Goal: Information Seeking & Learning: Stay updated

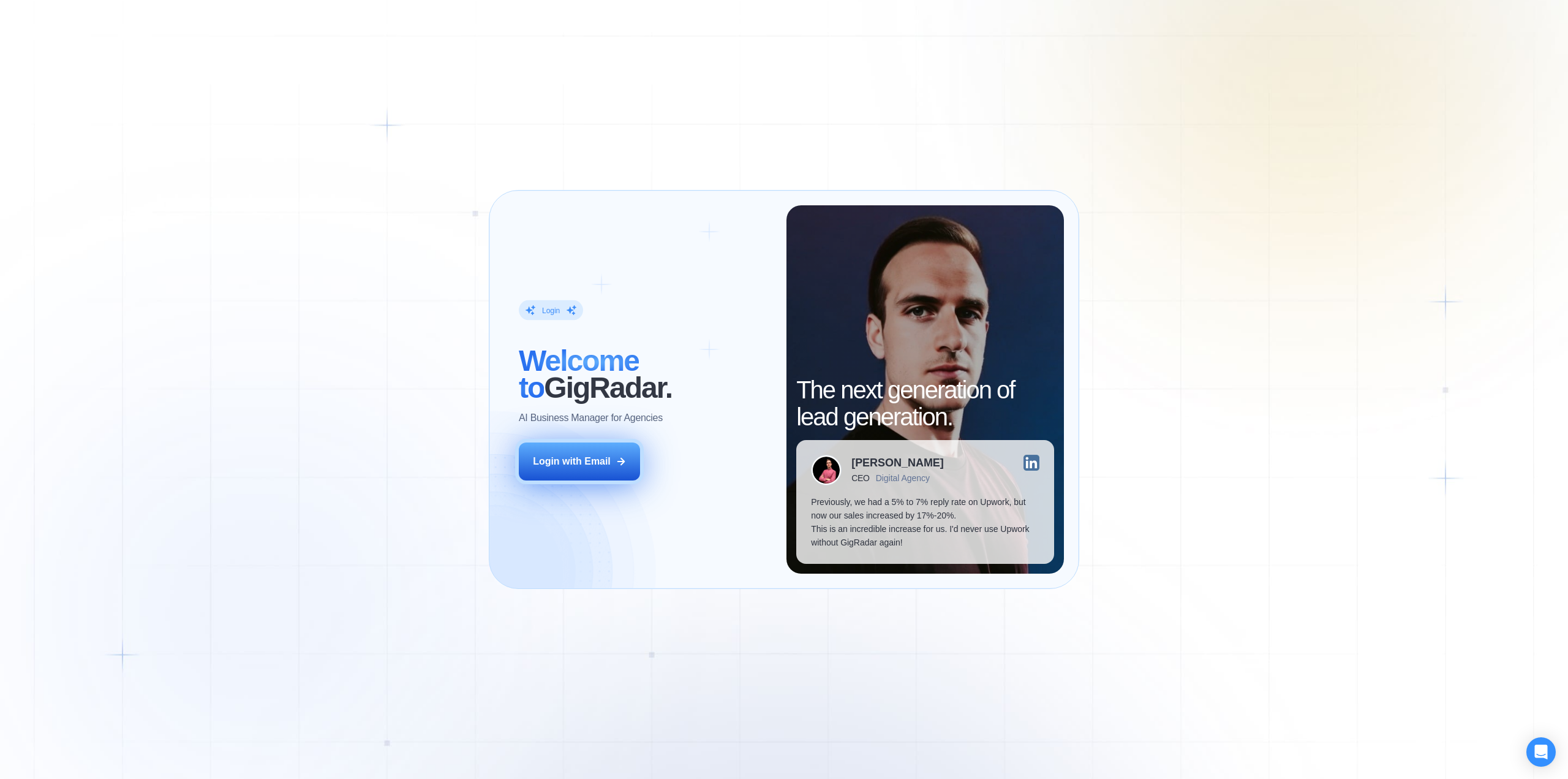
click at [583, 466] on div "Login with Email" at bounding box center [572, 461] width 77 height 13
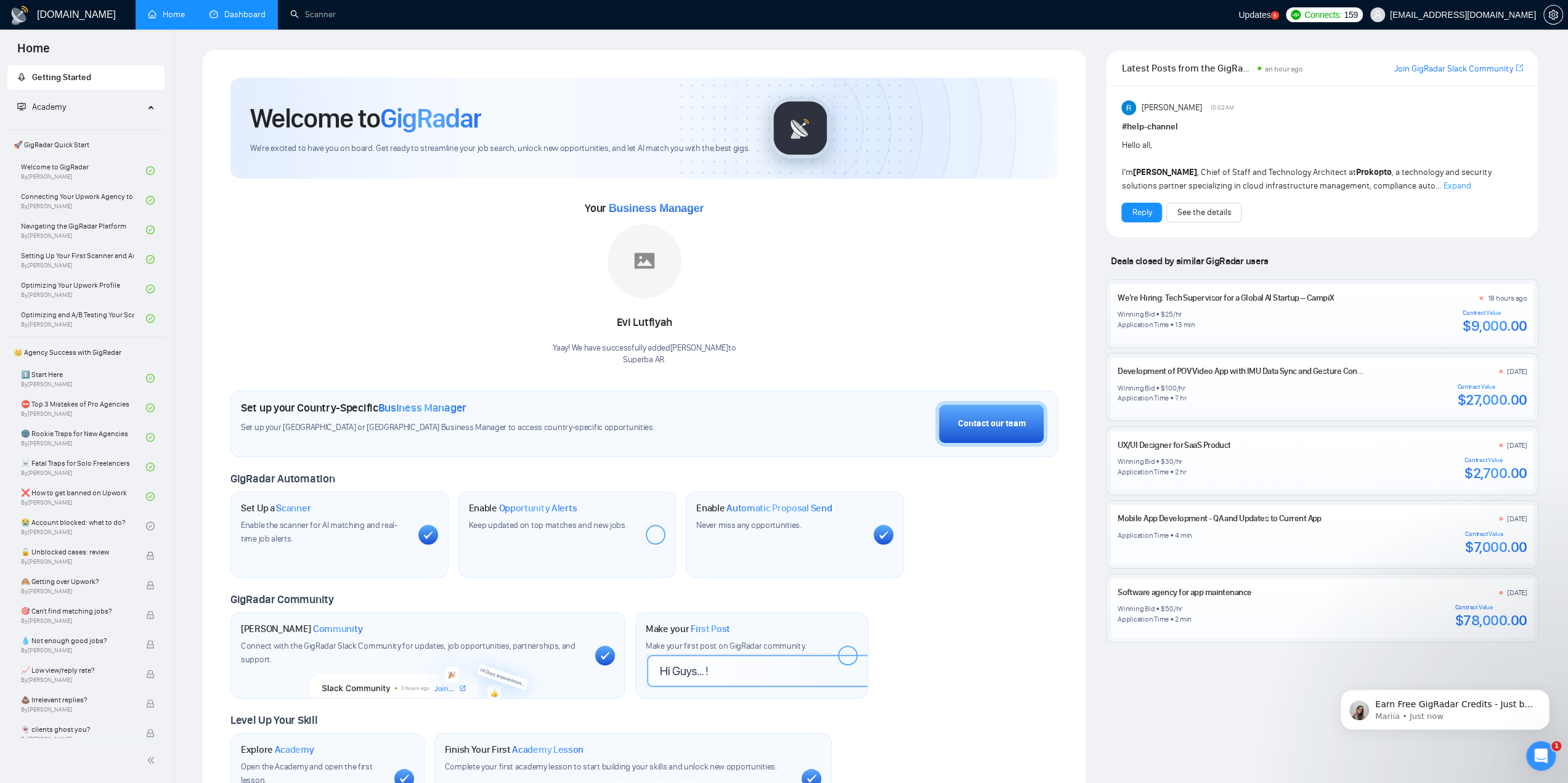
click at [244, 9] on link "Dashboard" at bounding box center [237, 14] width 56 height 11
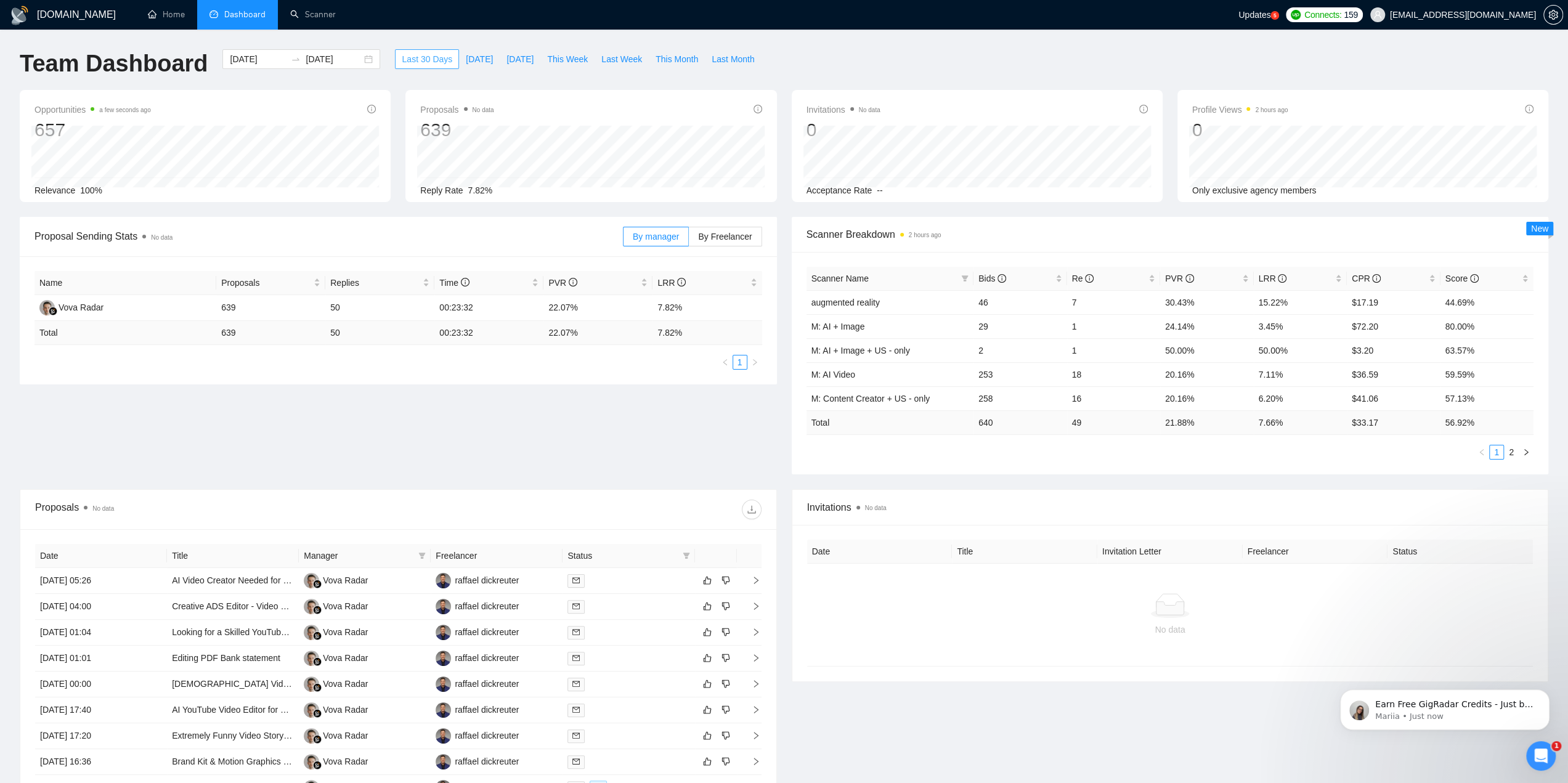
click at [427, 56] on span "Last 30 Days" at bounding box center [427, 59] width 51 height 13
click at [414, 58] on span "Last 30 Days" at bounding box center [427, 59] width 51 height 13
click at [506, 54] on span "[DATE]" at bounding box center [519, 59] width 27 height 13
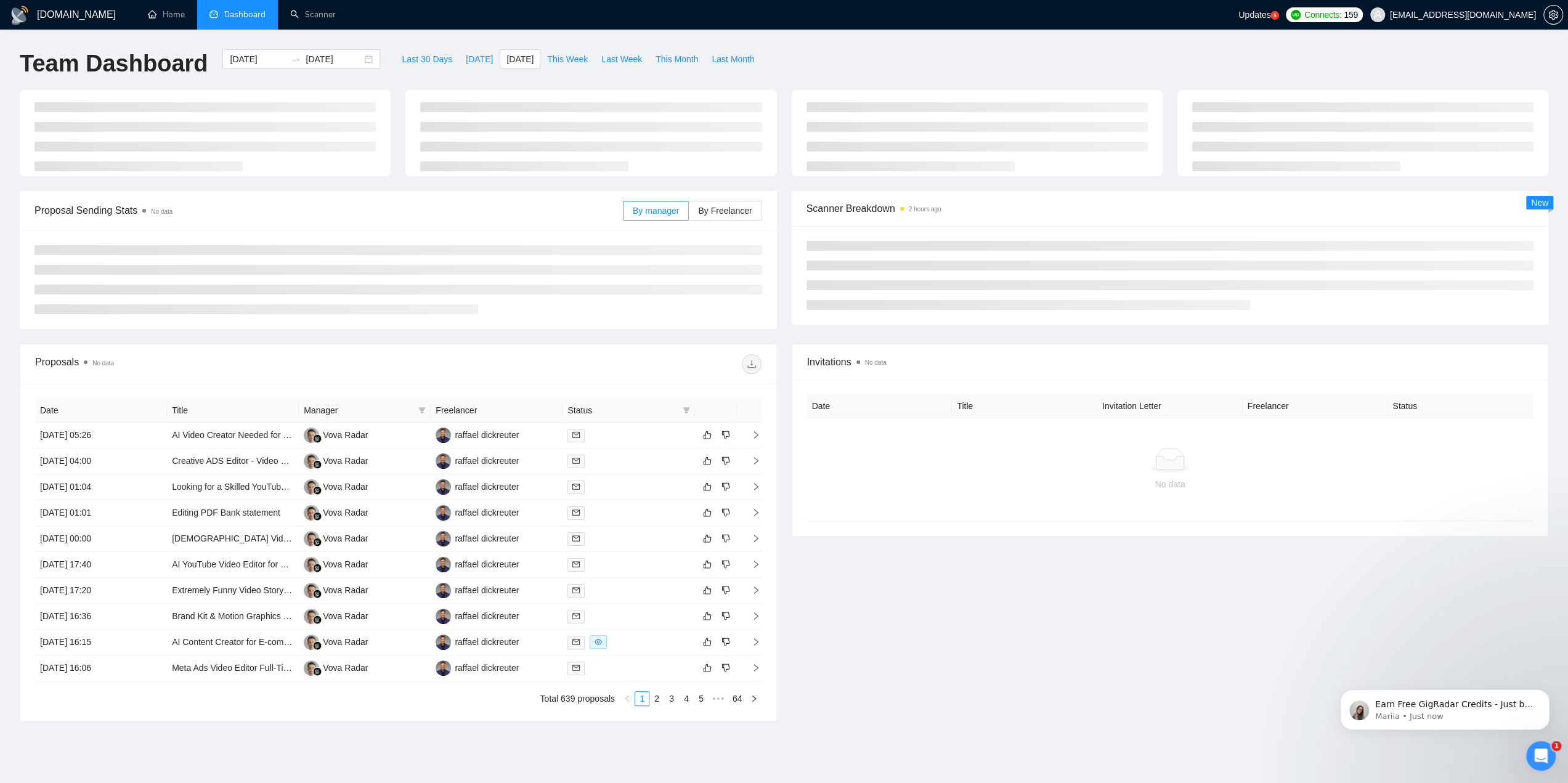
type input "[DATE]"
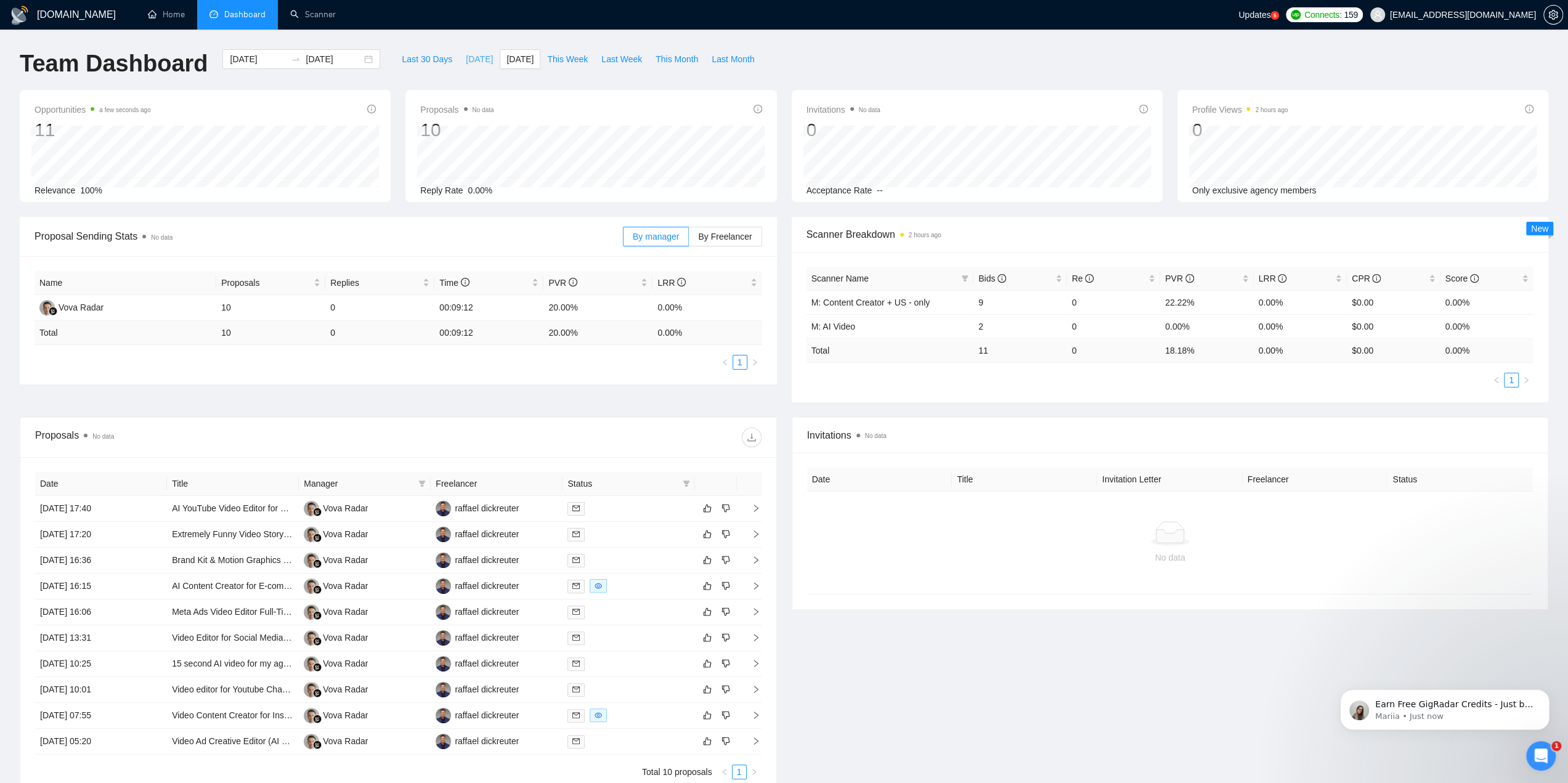
click at [466, 58] on span "[DATE]" at bounding box center [479, 59] width 27 height 13
type input "[DATE]"
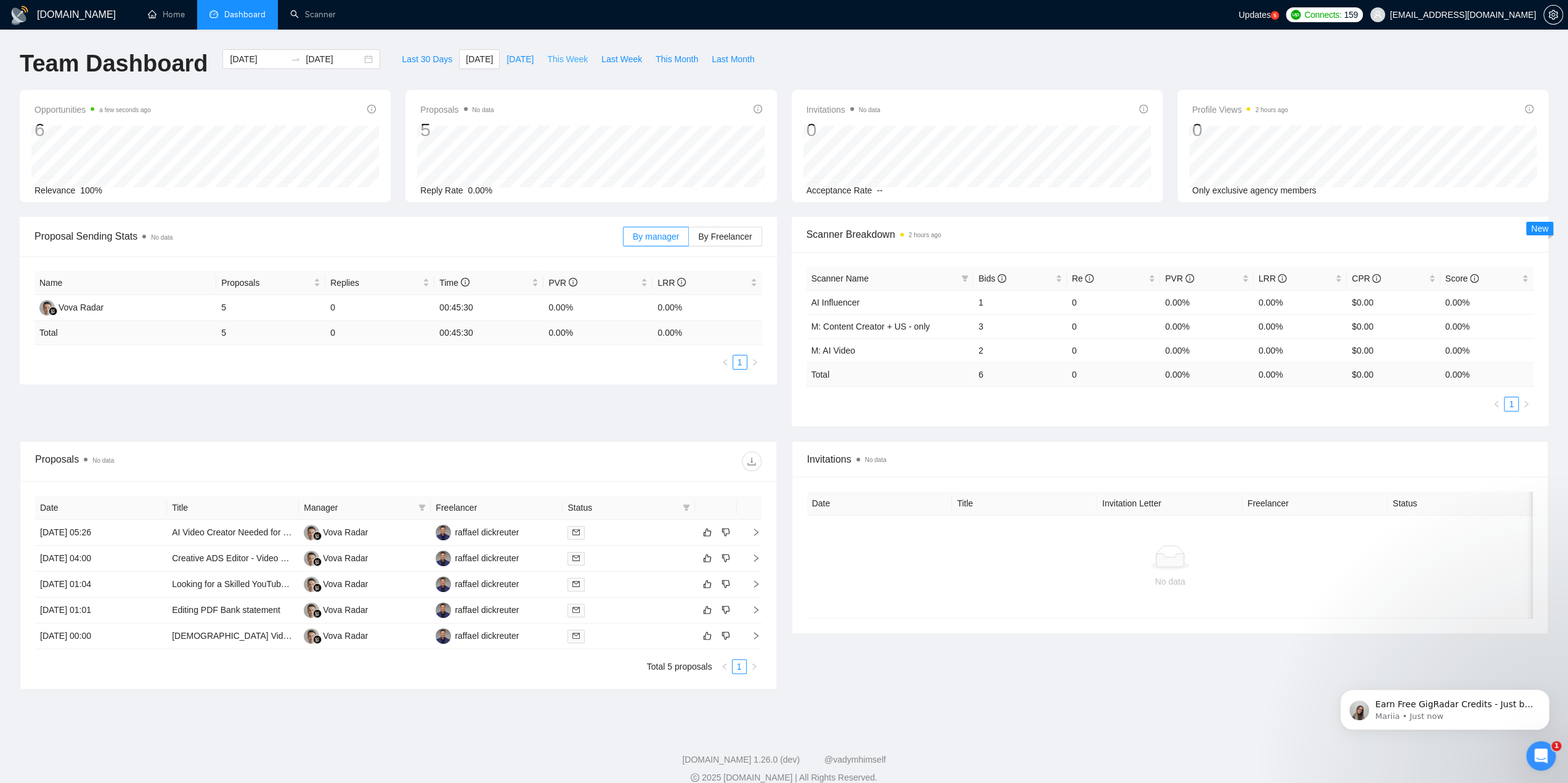
click at [550, 56] on span "This Week" at bounding box center [567, 59] width 41 height 13
type input "[DATE]"
click at [602, 58] on span "Last Week" at bounding box center [622, 59] width 41 height 13
type input "[DATE]"
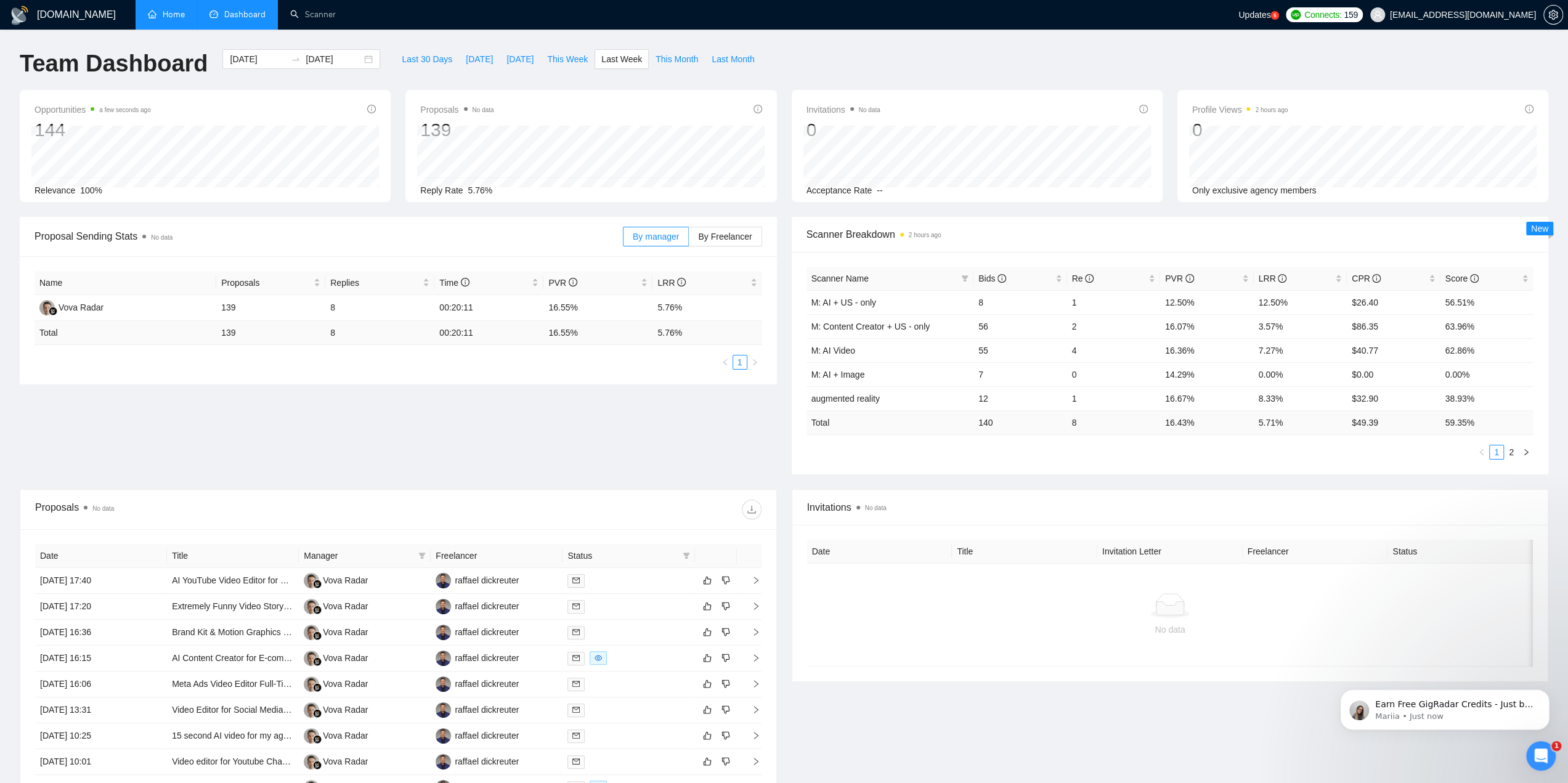
click at [176, 16] on link "Home" at bounding box center [166, 14] width 37 height 11
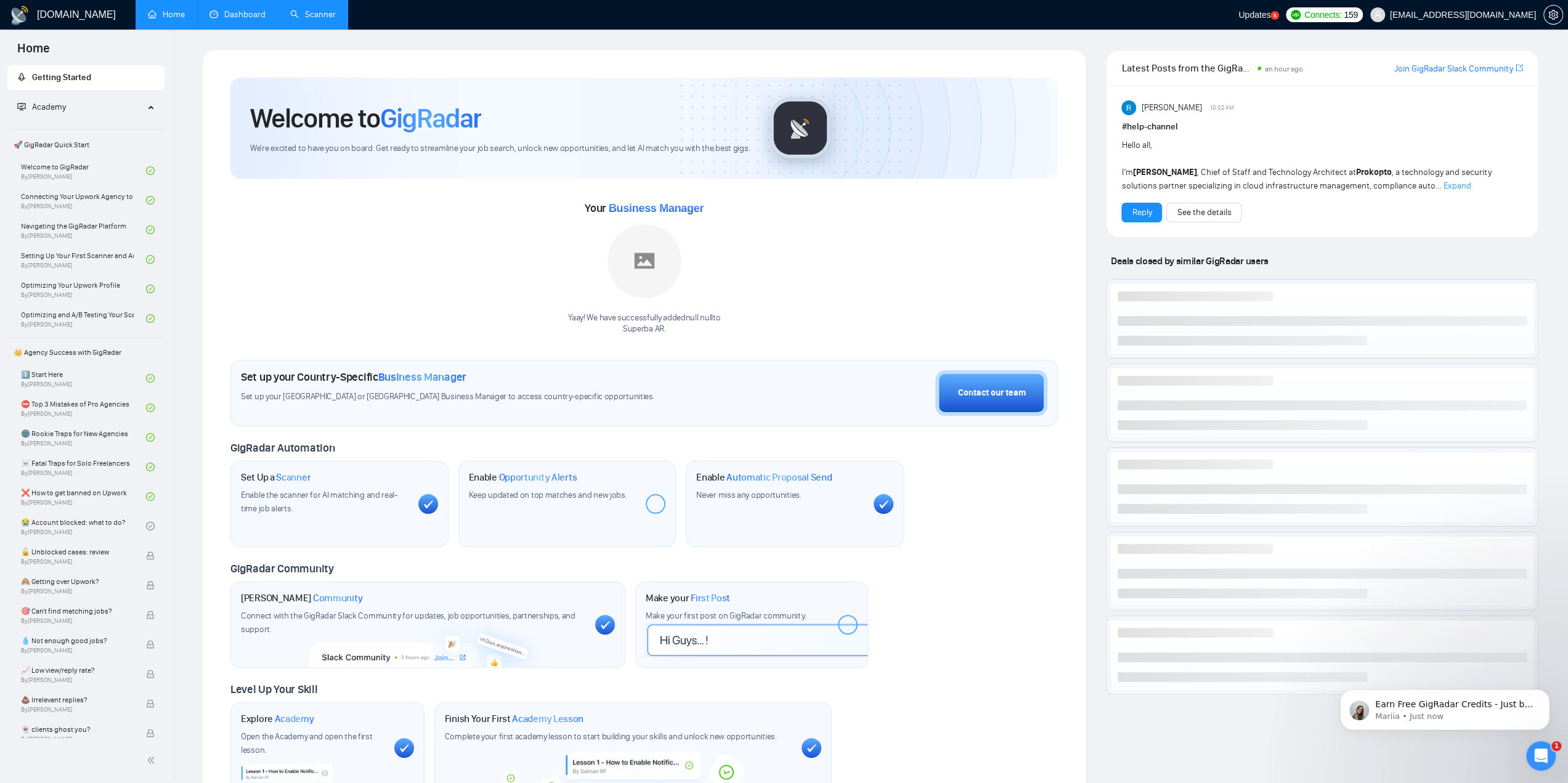
click at [328, 15] on link "Scanner" at bounding box center [312, 14] width 46 height 11
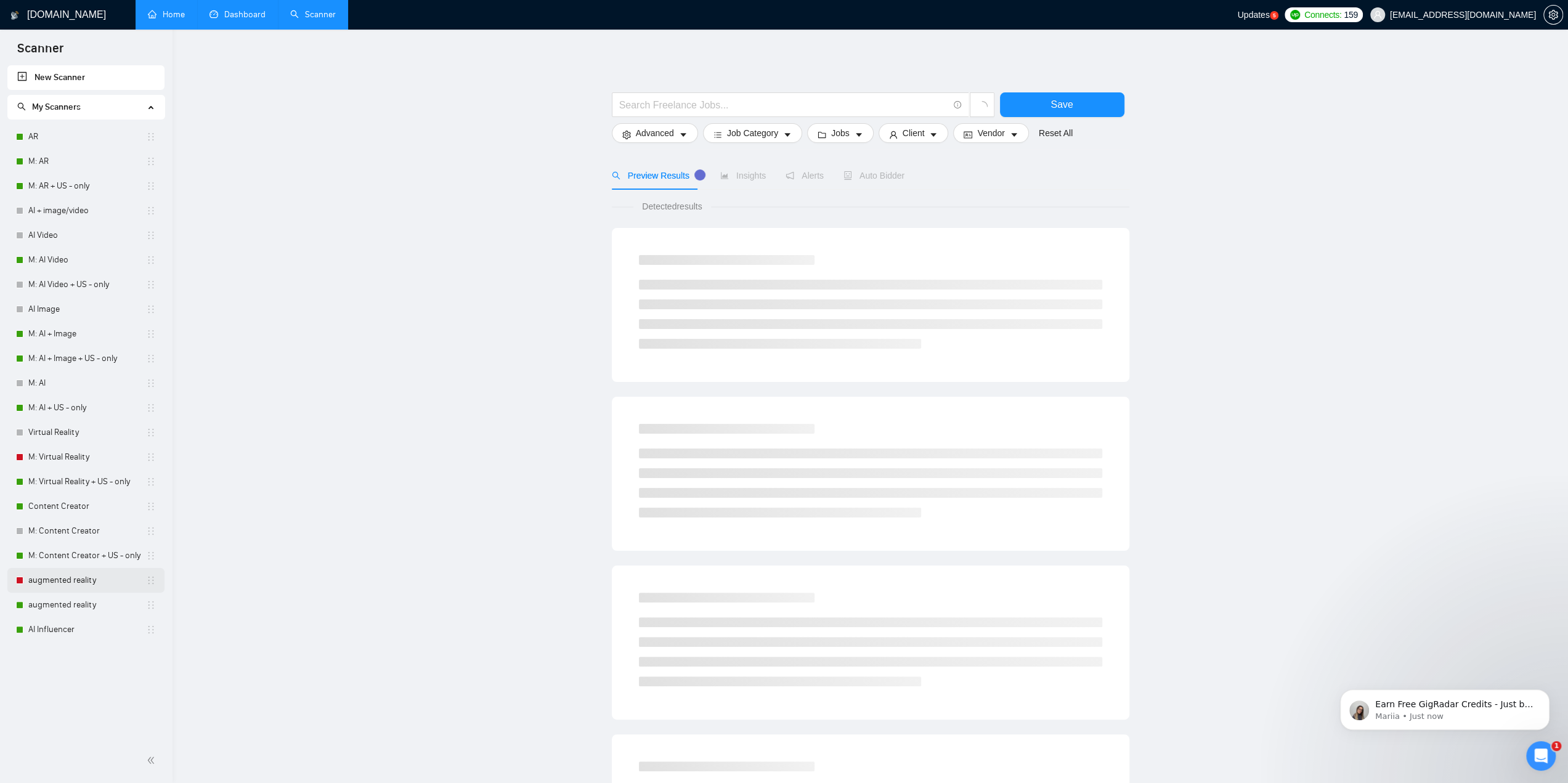
click at [65, 581] on link "augmented reality" at bounding box center [87, 580] width 118 height 25
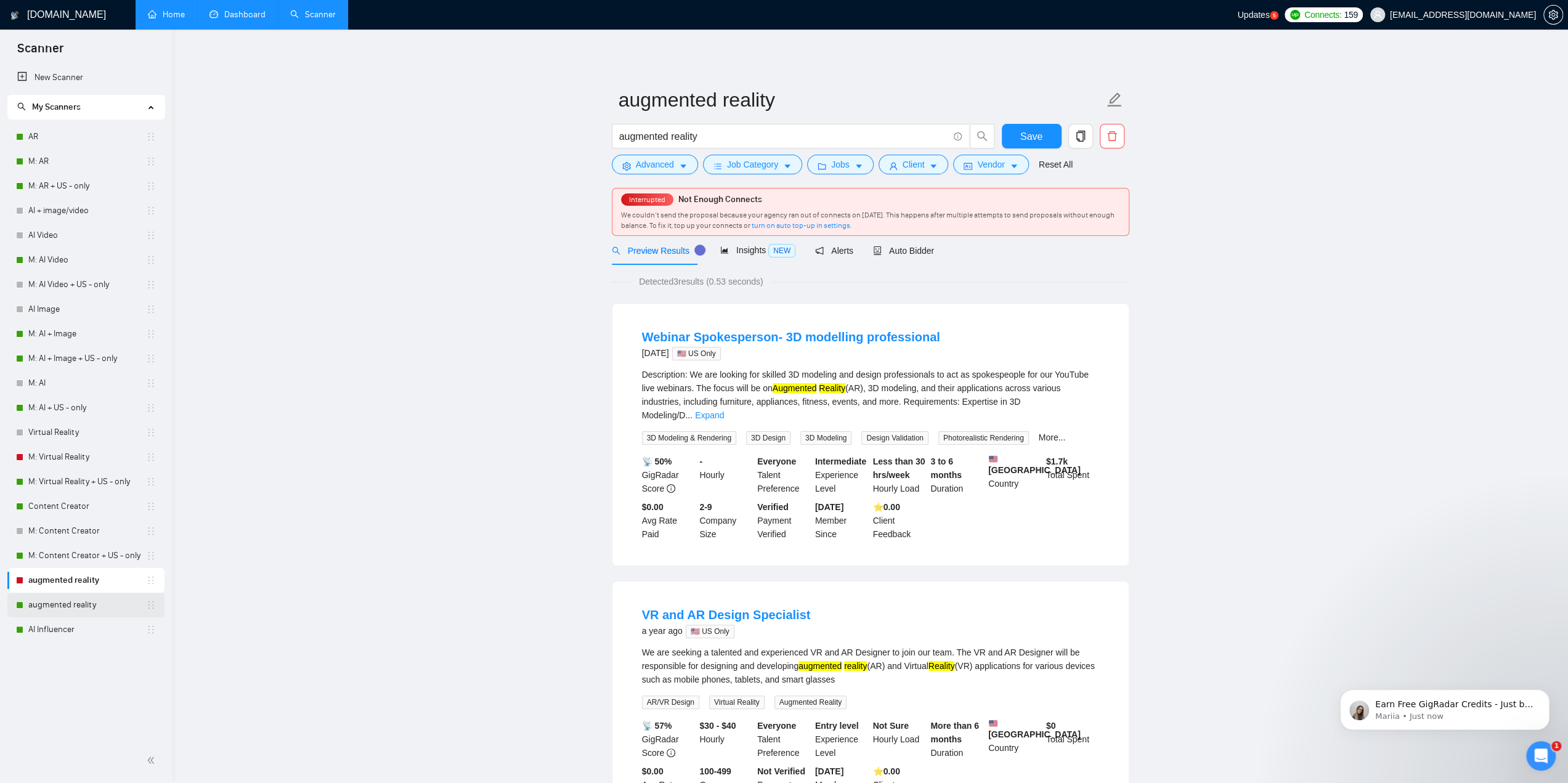
click at [54, 603] on link "augmented reality" at bounding box center [87, 604] width 118 height 25
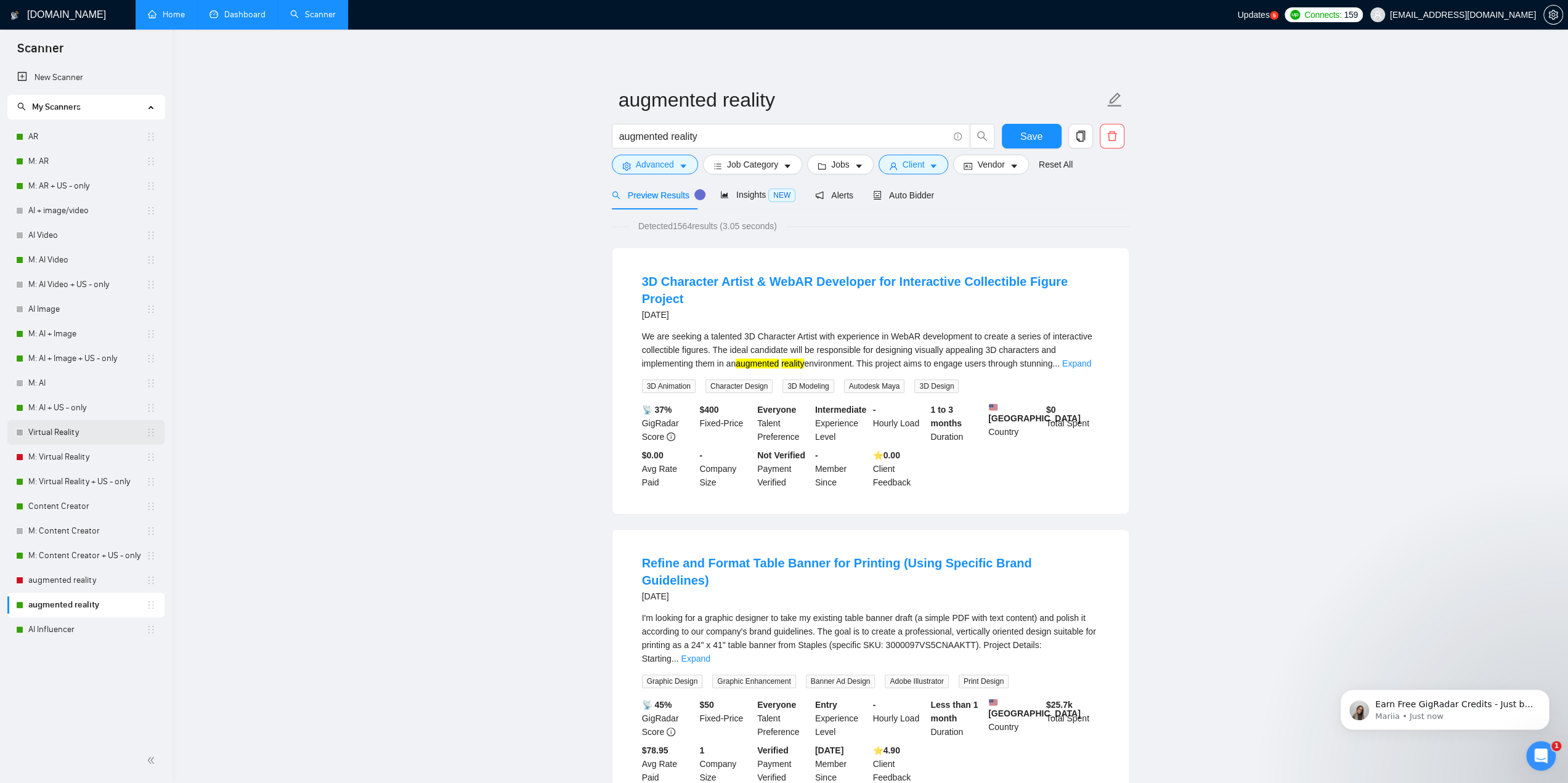
click at [54, 432] on link "Virtual Reality" at bounding box center [87, 432] width 118 height 25
